Goal: Task Accomplishment & Management: Use online tool/utility

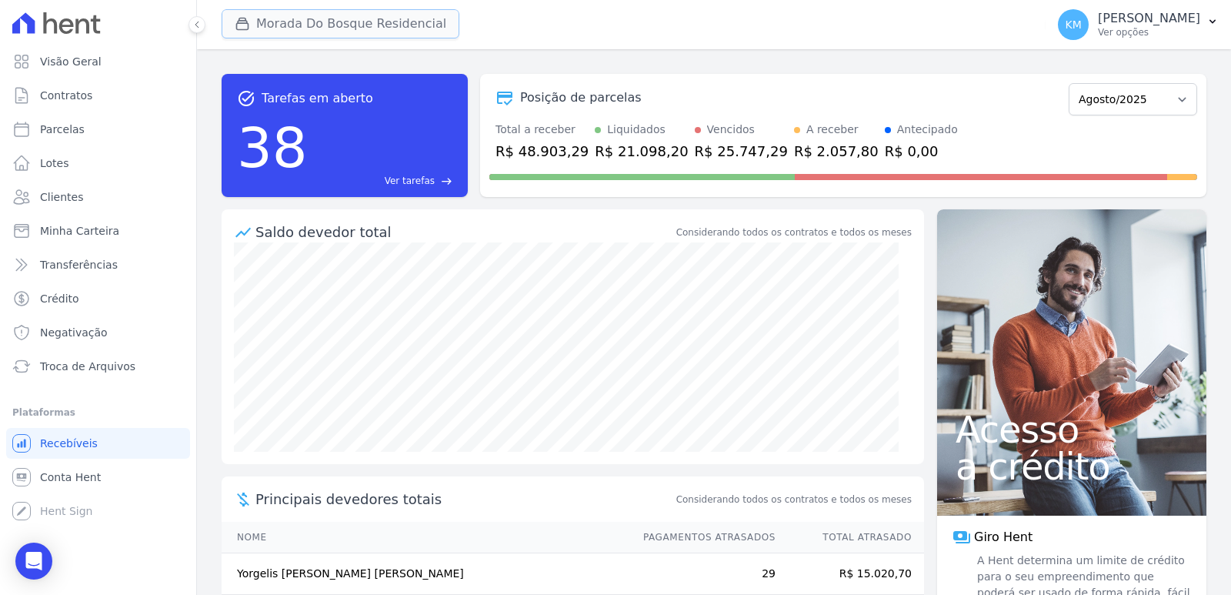
click at [263, 32] on button "Morada Do Bosque Residencial" at bounding box center [341, 23] width 238 height 29
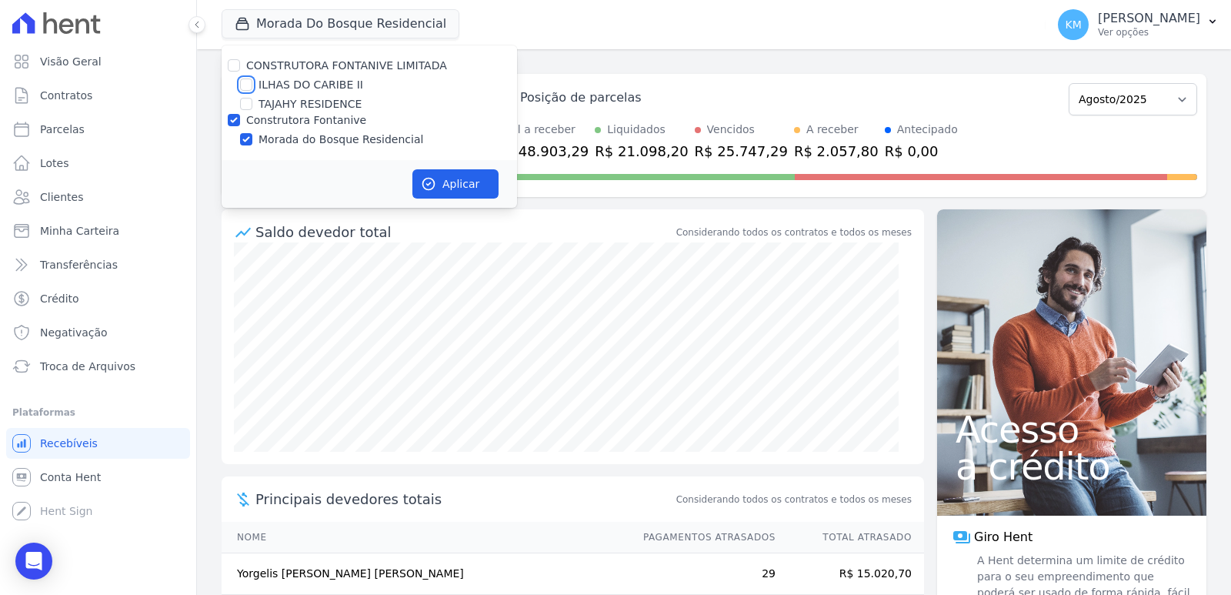
click at [250, 87] on input "ILHAS DO CARIBE II" at bounding box center [246, 84] width 12 height 12
checkbox input "true"
click at [235, 117] on input "Construtora Fontanive" at bounding box center [234, 120] width 12 height 12
checkbox input "false"
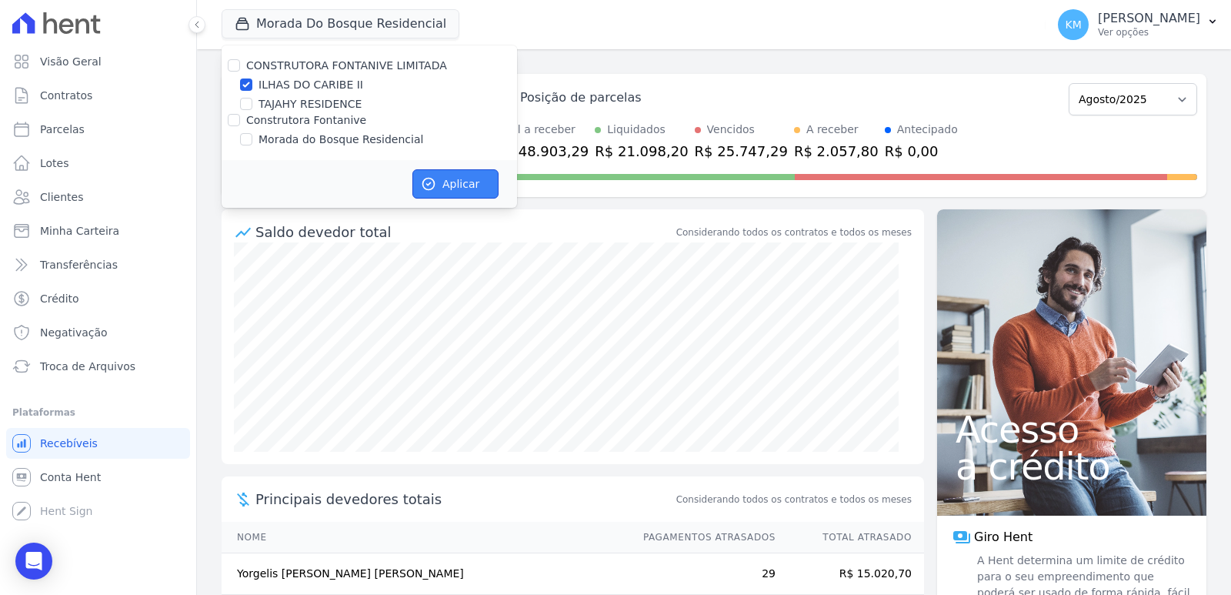
click at [476, 179] on button "Aplicar" at bounding box center [455, 183] width 86 height 29
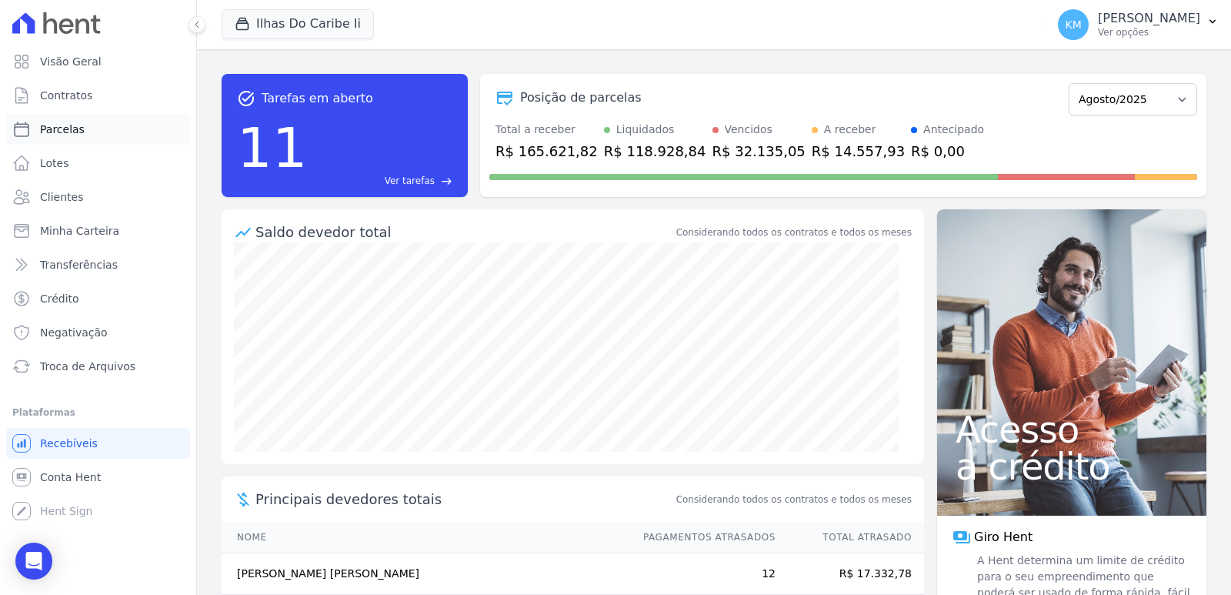
click at [73, 130] on span "Parcelas" at bounding box center [62, 129] width 45 height 15
select select
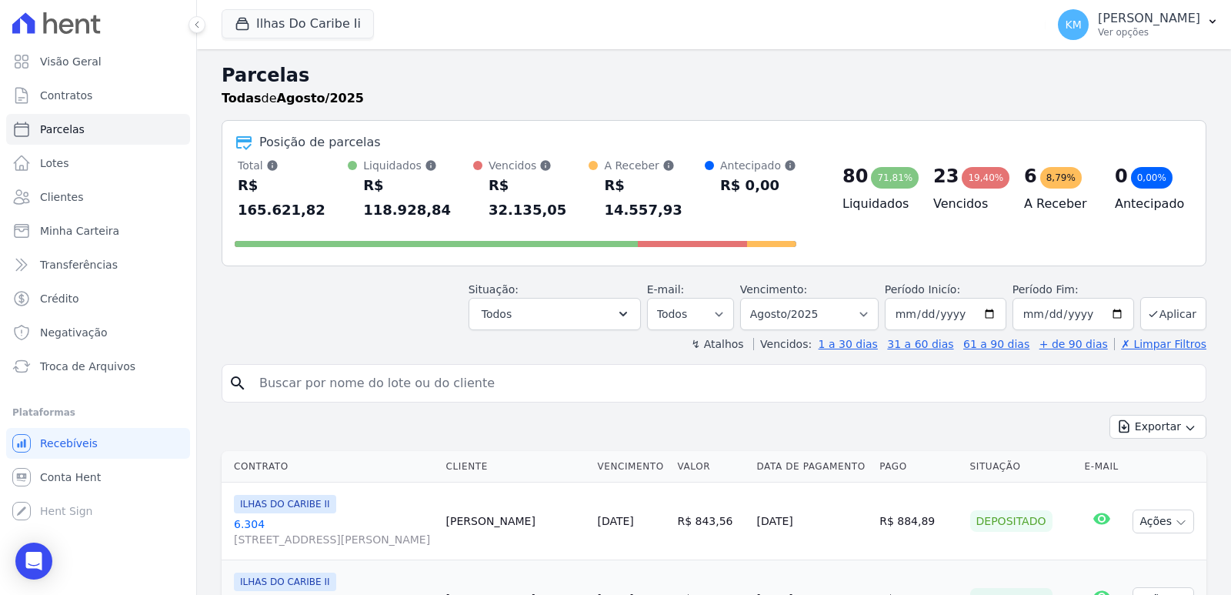
click at [319, 370] on input "search" at bounding box center [724, 383] width 949 height 31
paste input "[PERSON_NAME]"
type input "[PERSON_NAME]"
select select
